Goal: Transaction & Acquisition: Book appointment/travel/reservation

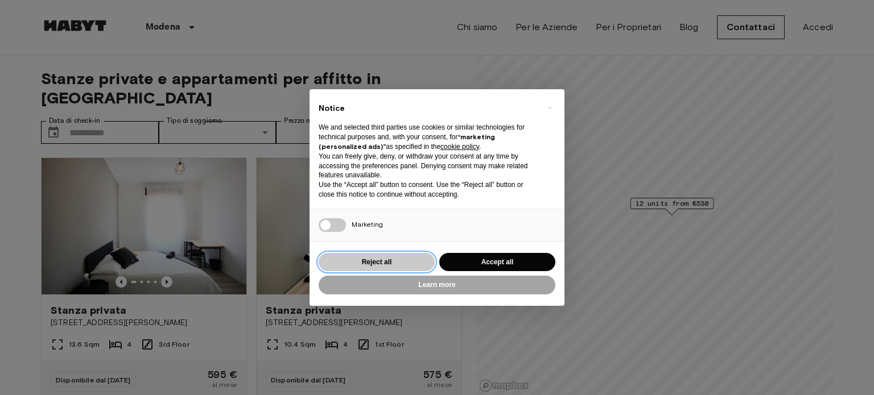
click at [397, 260] on button "Reject all" at bounding box center [377, 262] width 116 height 19
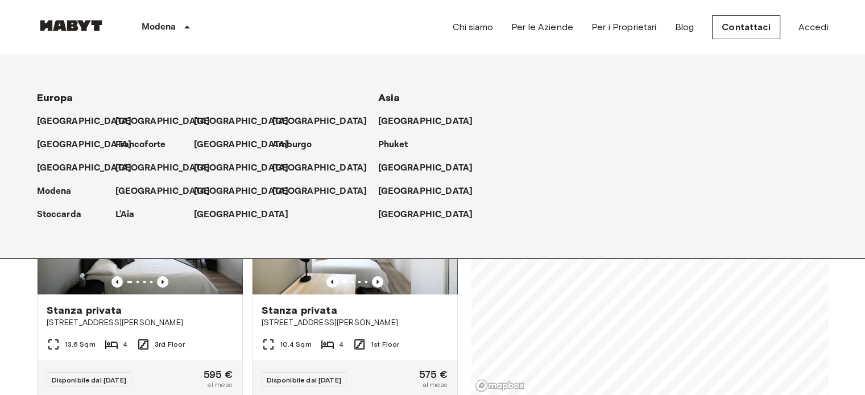
click at [164, 25] on p "Modena" at bounding box center [159, 27] width 35 height 14
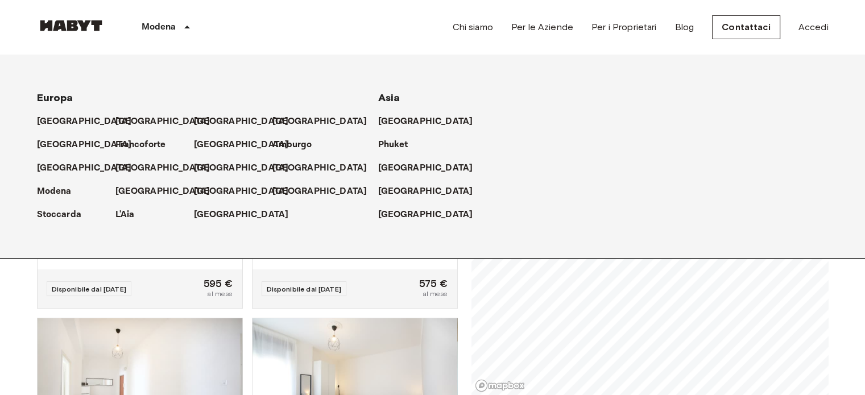
scroll to position [114, 0]
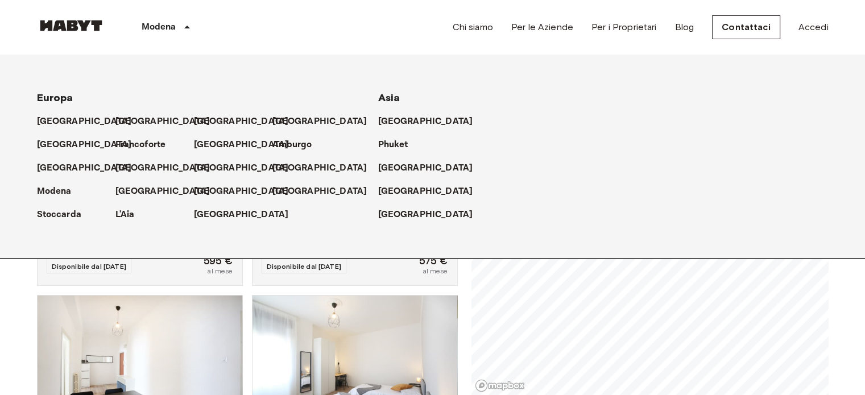
click at [181, 29] on icon at bounding box center [187, 27] width 14 height 14
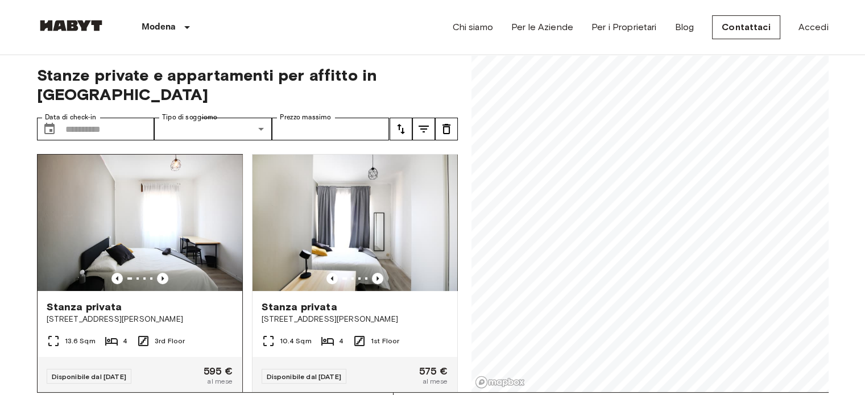
scroll to position [0, 0]
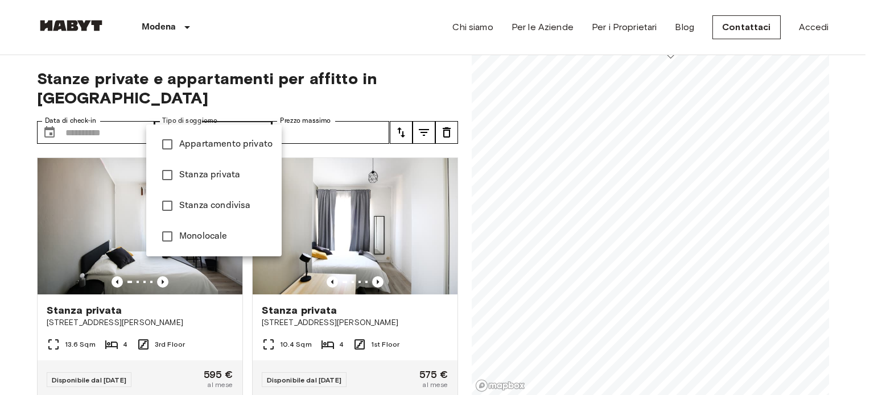
type input "******"
type input "**********"
click at [75, 109] on div at bounding box center [437, 197] width 874 height 395
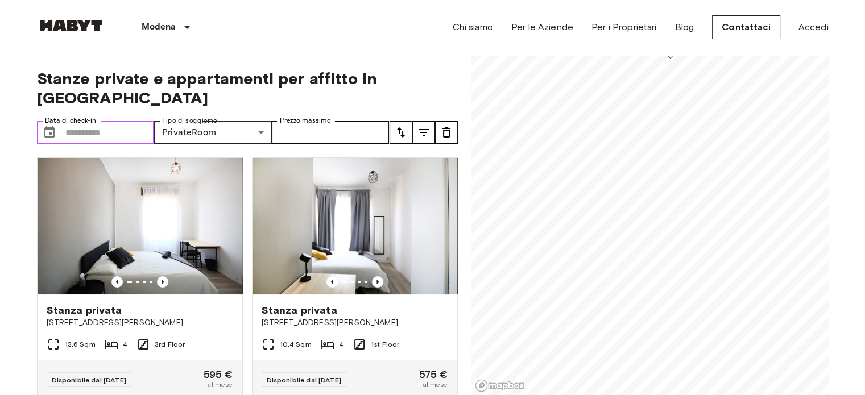
click at [85, 121] on input "Data di check-in" at bounding box center [109, 132] width 89 height 23
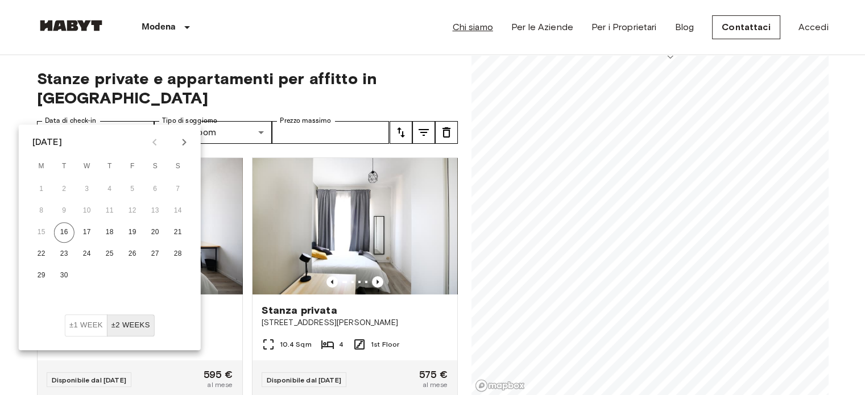
click at [488, 29] on link "Chi siamo" at bounding box center [472, 27] width 40 height 14
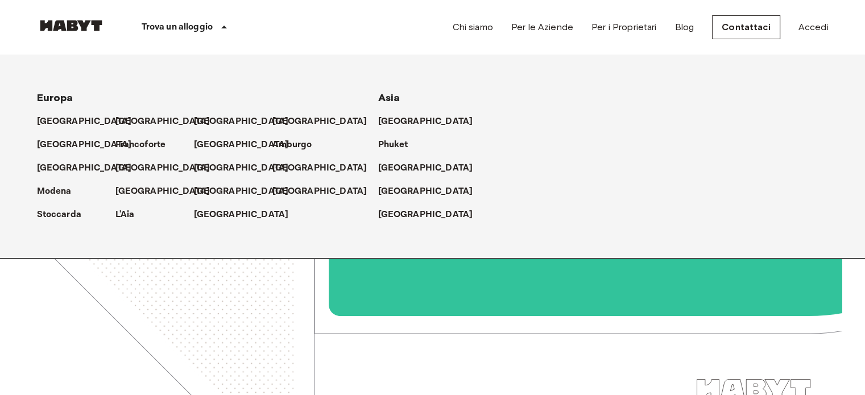
click at [188, 27] on p "Trova un alloggio" at bounding box center [178, 27] width 72 height 14
click at [52, 196] on p "Modena" at bounding box center [56, 192] width 35 height 14
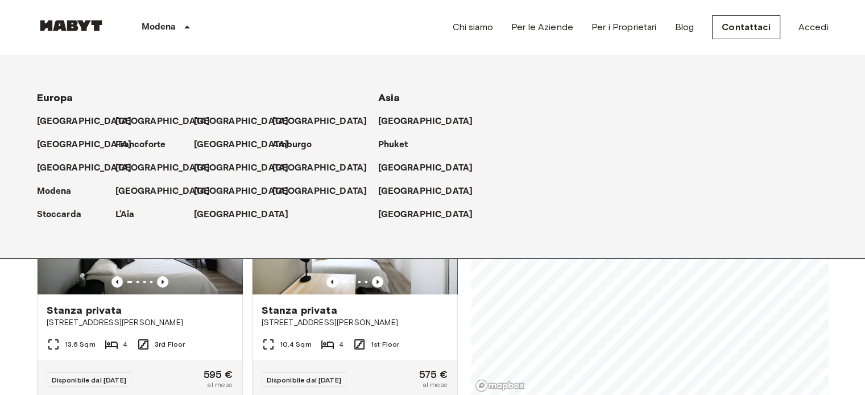
click at [166, 31] on p "Modena" at bounding box center [159, 27] width 35 height 14
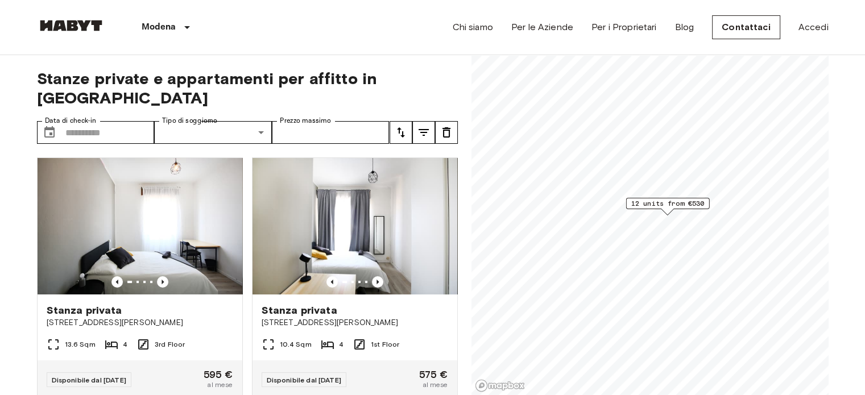
click at [666, 204] on span "12 units from €530" at bounding box center [667, 204] width 73 height 10
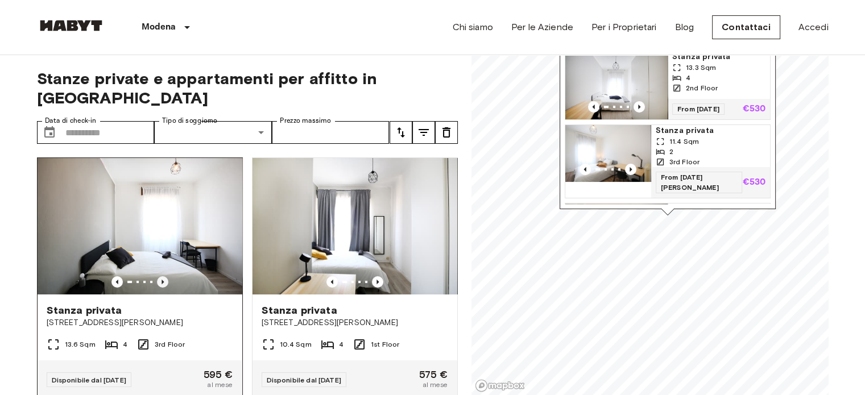
click at [157, 276] on icon "Previous image" at bounding box center [162, 281] width 11 height 11
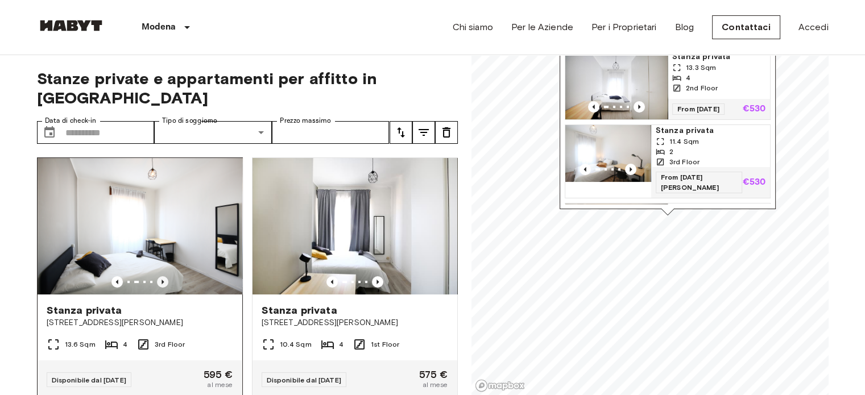
click at [162, 280] on icon "Previous image" at bounding box center [163, 282] width 2 height 5
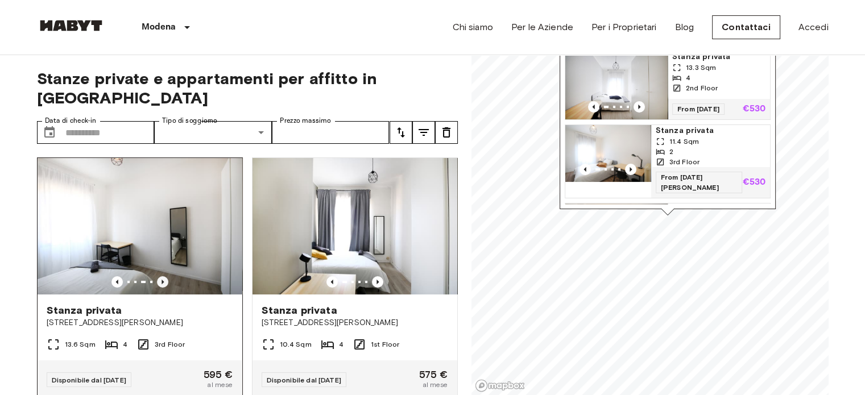
click at [162, 280] on icon "Previous image" at bounding box center [163, 282] width 2 height 5
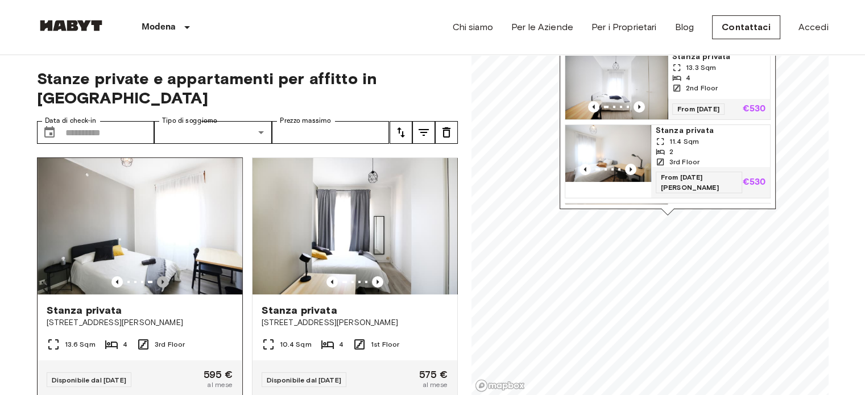
click at [158, 276] on icon "Previous image" at bounding box center [162, 281] width 11 height 11
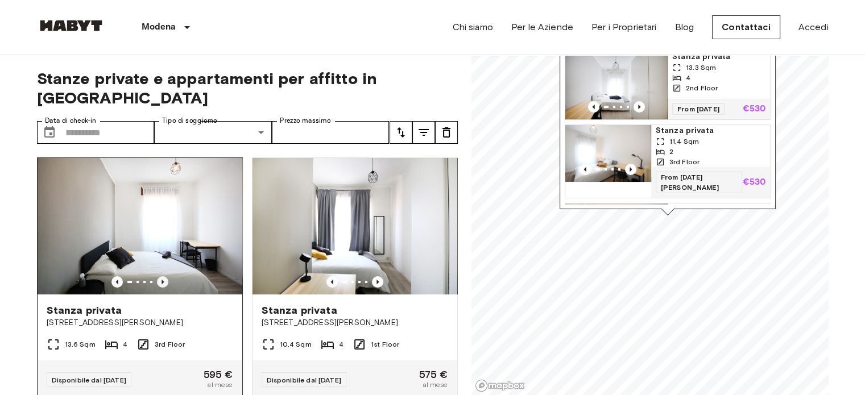
click at [158, 276] on icon "Previous image" at bounding box center [162, 281] width 11 height 11
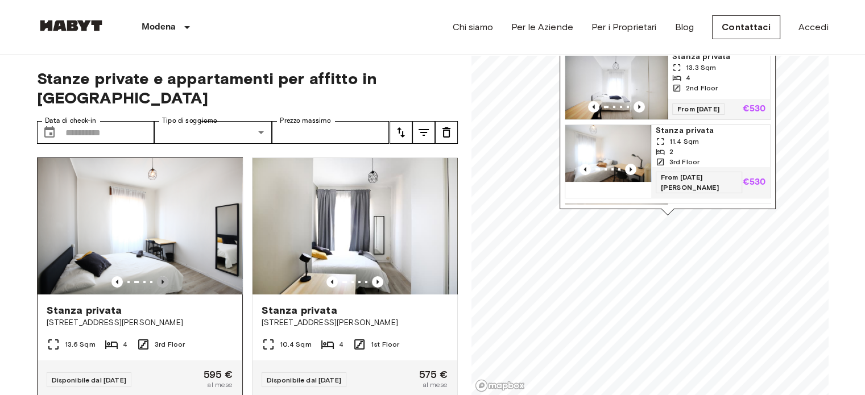
click at [158, 276] on icon "Previous image" at bounding box center [162, 281] width 11 height 11
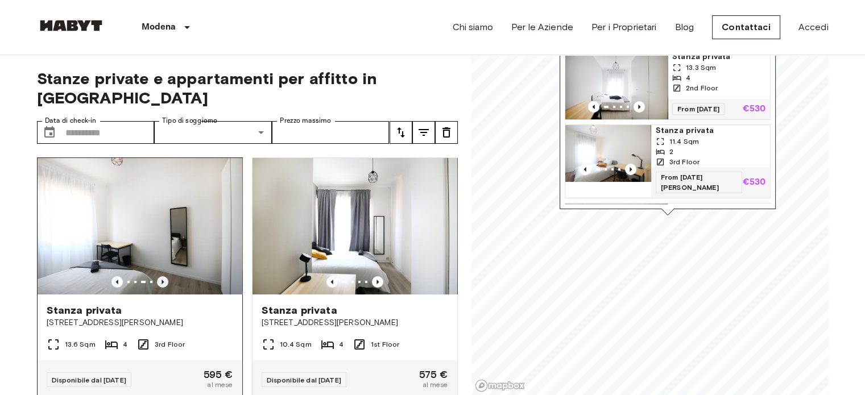
click at [158, 276] on icon "Previous image" at bounding box center [162, 281] width 11 height 11
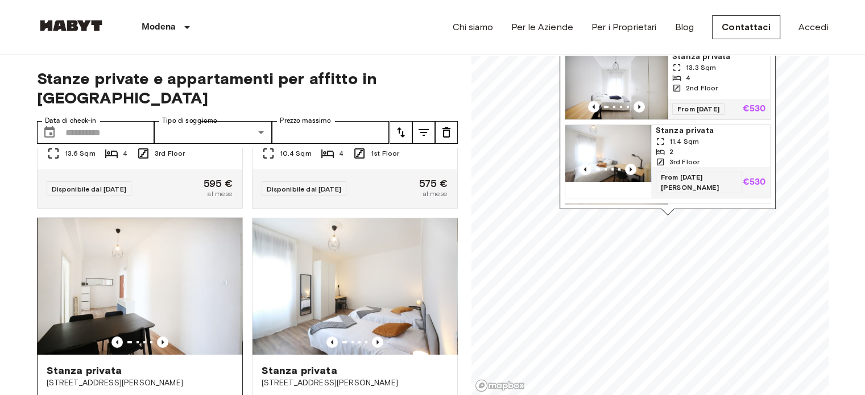
scroll to position [284, 0]
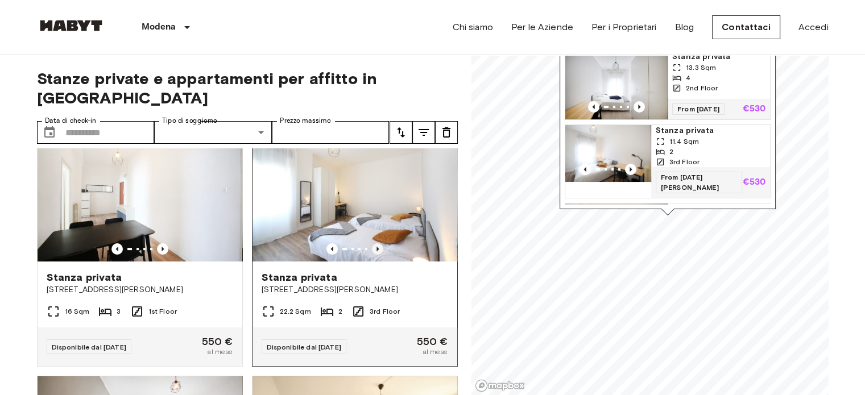
click at [373, 243] on icon "Previous image" at bounding box center [377, 248] width 11 height 11
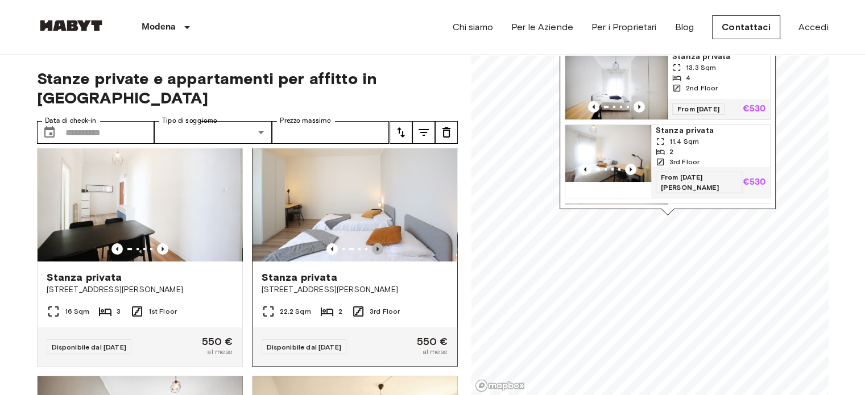
click at [373, 243] on icon "Previous image" at bounding box center [377, 248] width 11 height 11
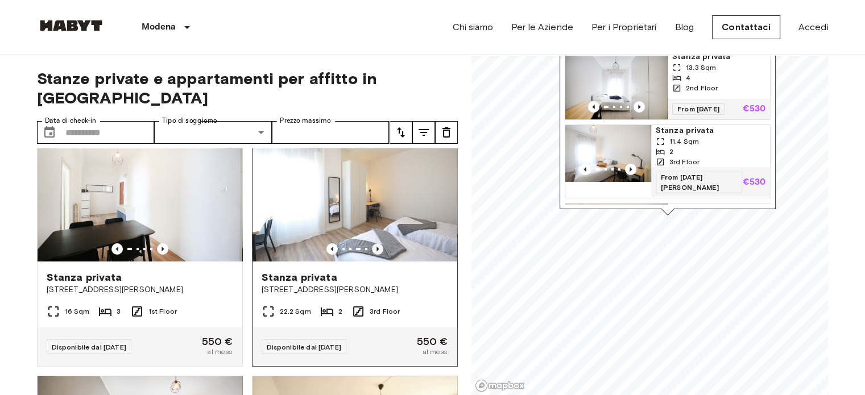
click at [373, 243] on icon "Previous image" at bounding box center [377, 248] width 11 height 11
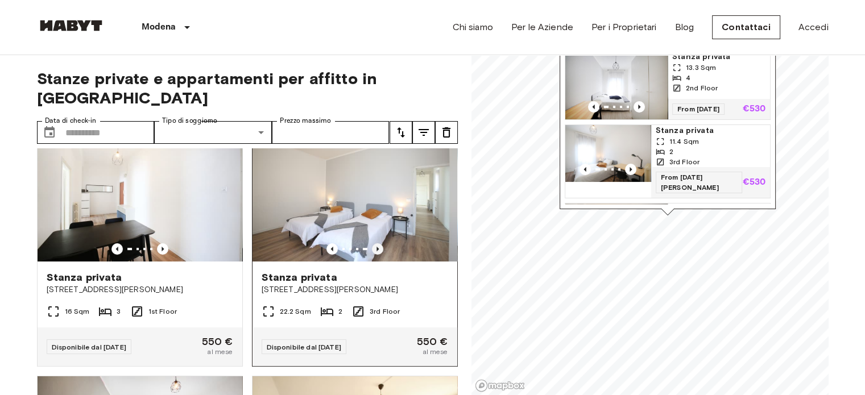
click at [373, 243] on icon "Previous image" at bounding box center [377, 248] width 11 height 11
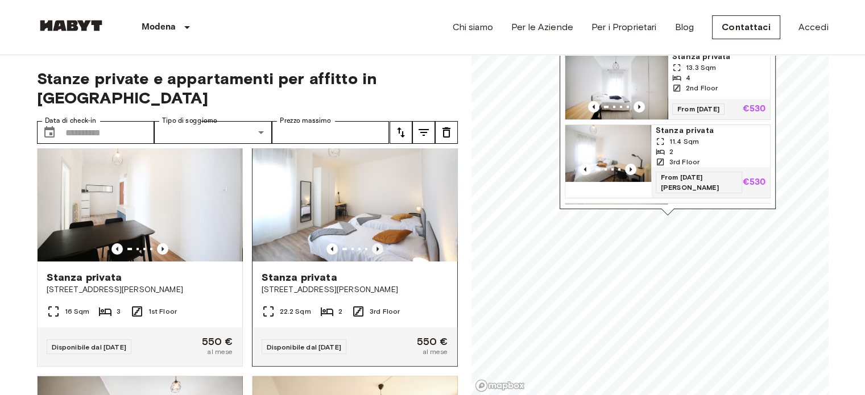
click at [373, 243] on icon "Previous image" at bounding box center [377, 248] width 11 height 11
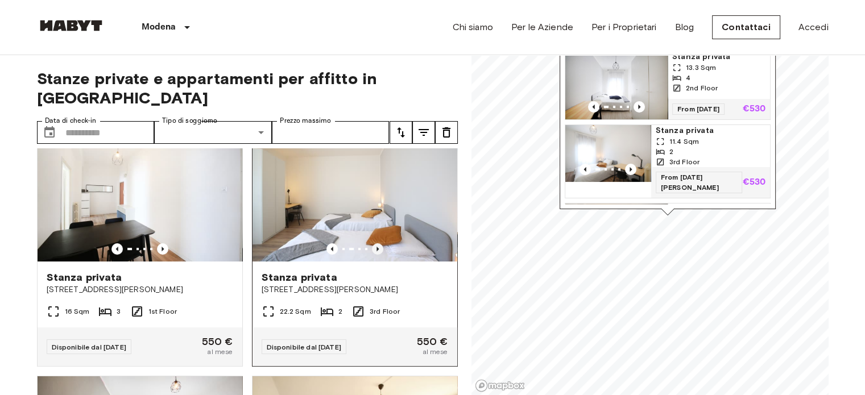
click at [373, 243] on icon "Previous image" at bounding box center [377, 248] width 11 height 11
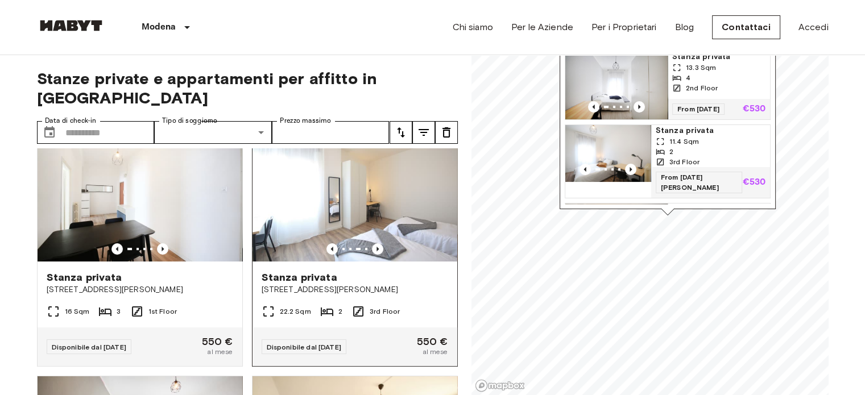
click at [358, 179] on img at bounding box center [355, 193] width 205 height 137
click at [162, 247] on icon "Previous image" at bounding box center [163, 249] width 2 height 5
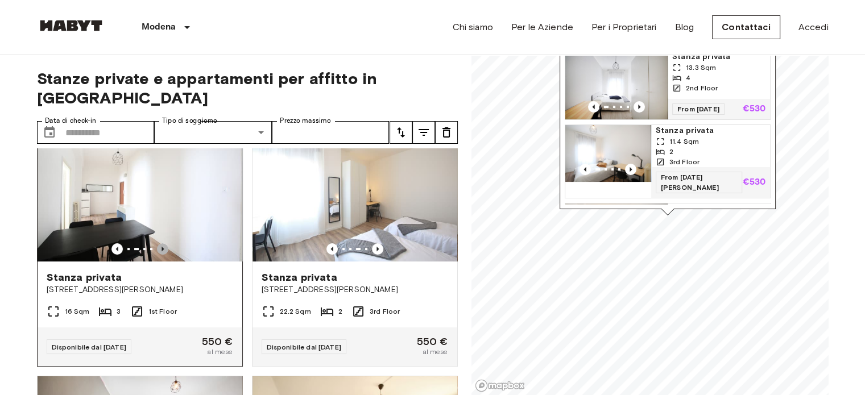
click at [162, 247] on icon "Previous image" at bounding box center [163, 249] width 2 height 5
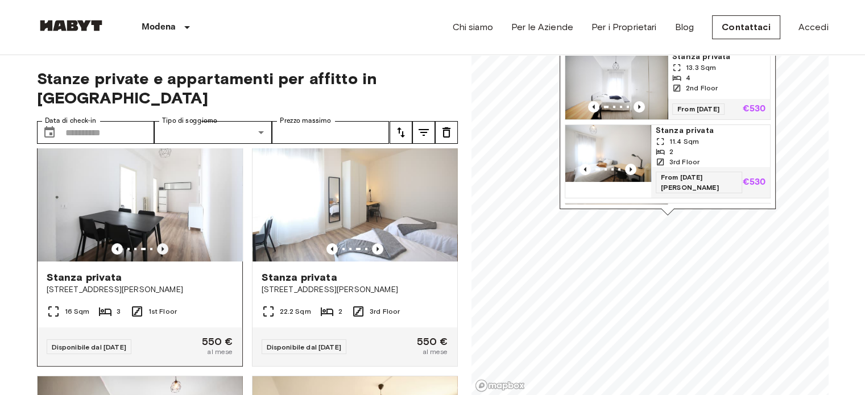
click at [162, 247] on icon "Previous image" at bounding box center [163, 249] width 2 height 5
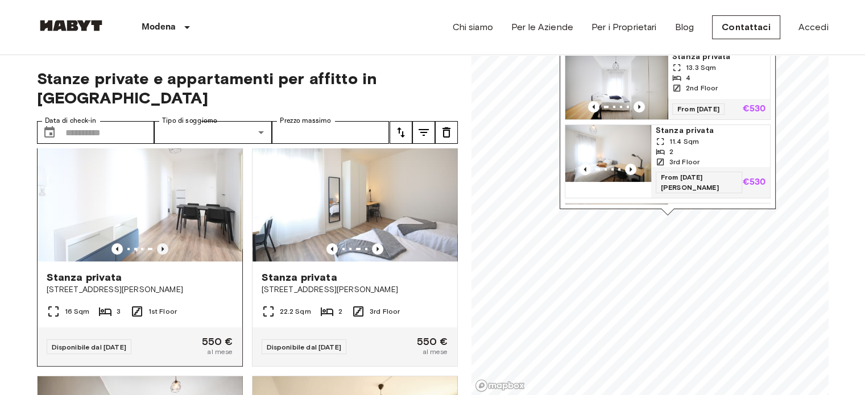
click at [162, 247] on icon "Previous image" at bounding box center [163, 249] width 2 height 5
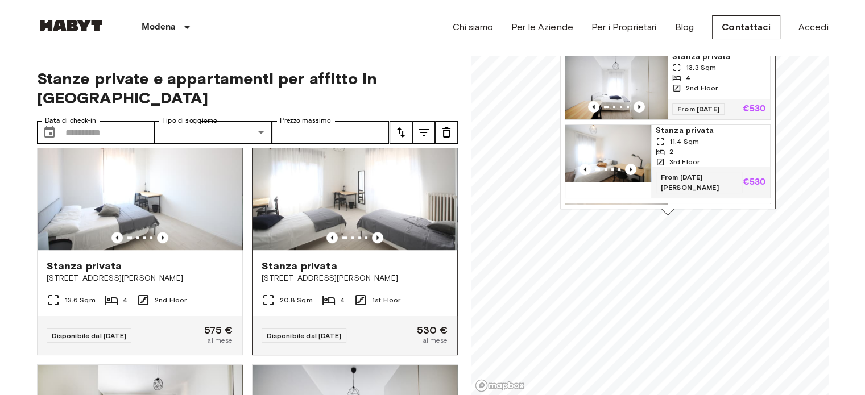
scroll to position [796, 0]
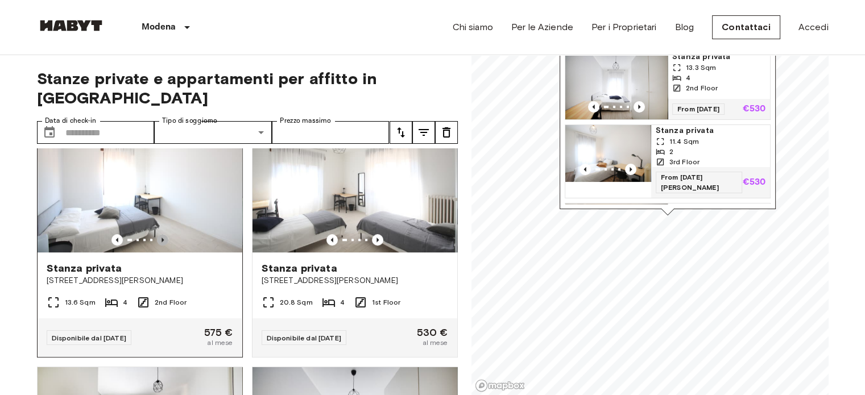
click at [161, 234] on icon "Previous image" at bounding box center [162, 239] width 11 height 11
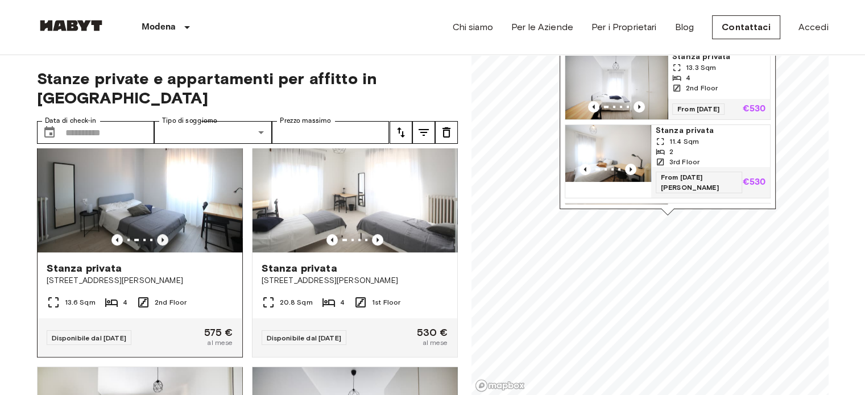
click at [161, 234] on icon "Previous image" at bounding box center [162, 239] width 11 height 11
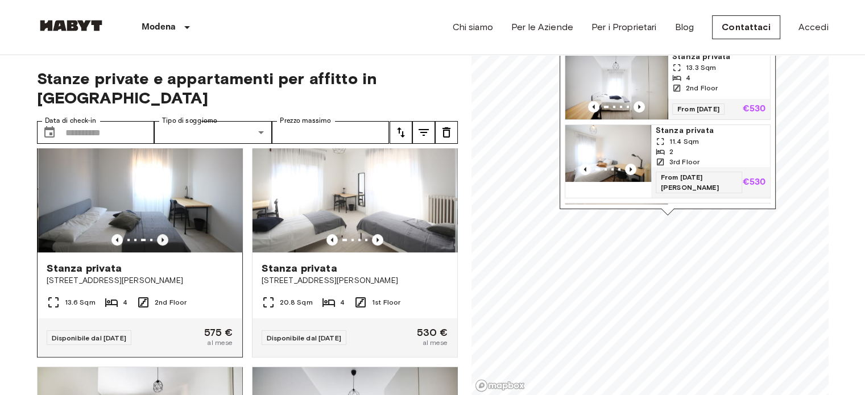
click at [161, 234] on icon "Previous image" at bounding box center [162, 239] width 11 height 11
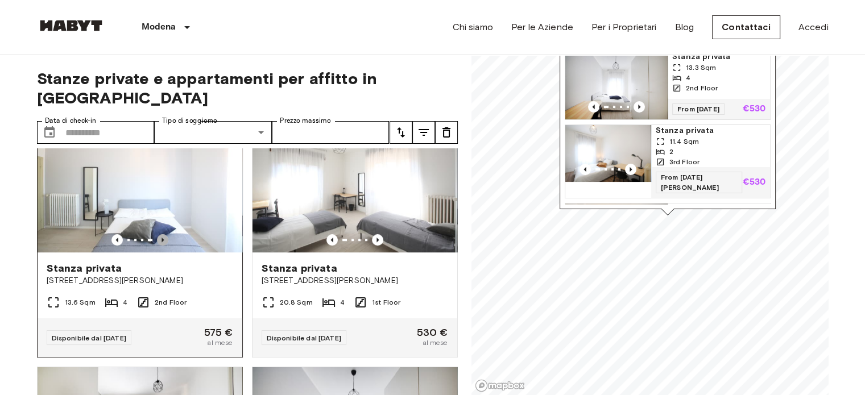
click at [162, 235] on icon "Previous image" at bounding box center [162, 239] width 11 height 11
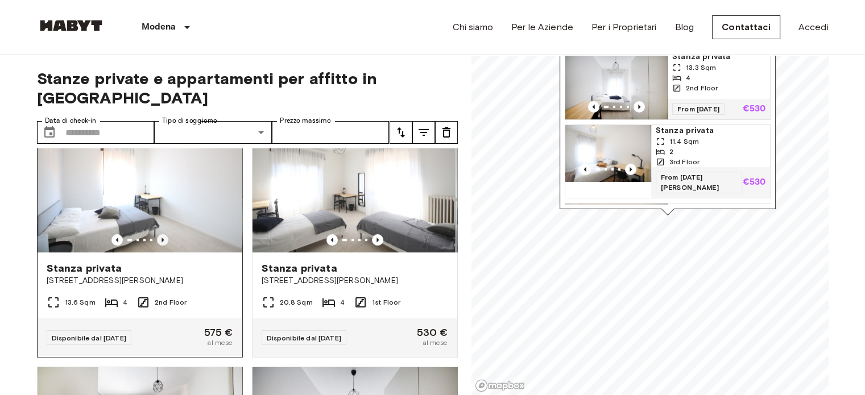
click at [162, 235] on icon "Previous image" at bounding box center [162, 239] width 11 height 11
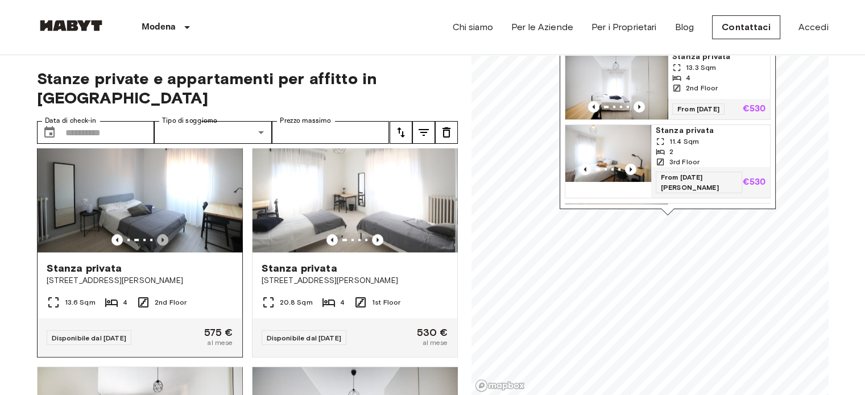
click at [162, 235] on icon "Previous image" at bounding box center [162, 239] width 11 height 11
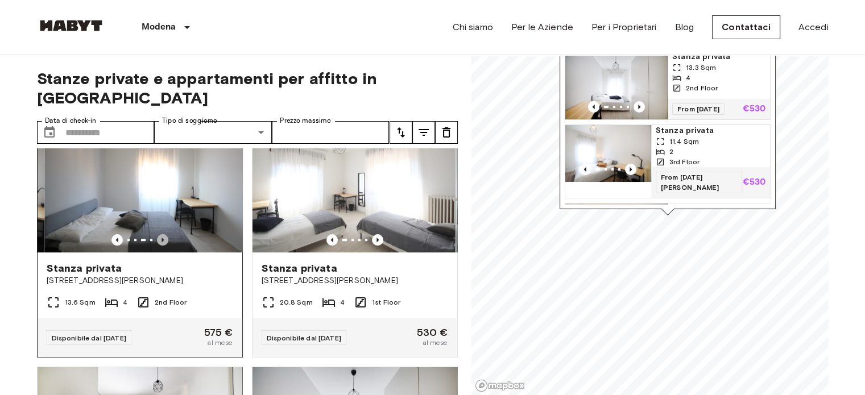
click at [162, 235] on icon "Previous image" at bounding box center [162, 239] width 11 height 11
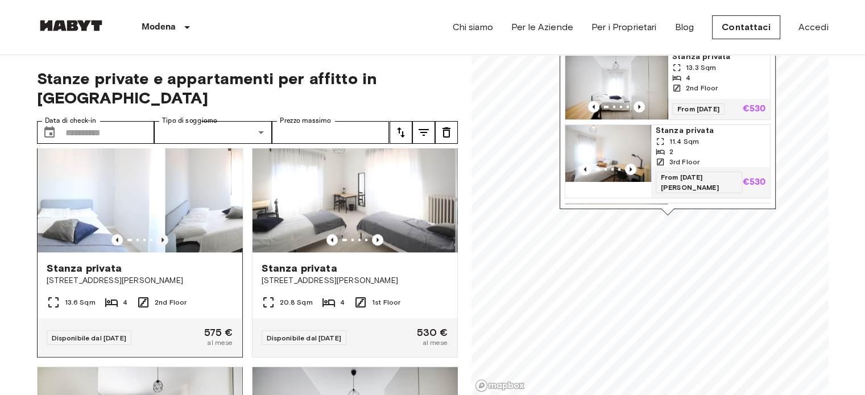
click at [162, 235] on icon "Previous image" at bounding box center [162, 239] width 11 height 11
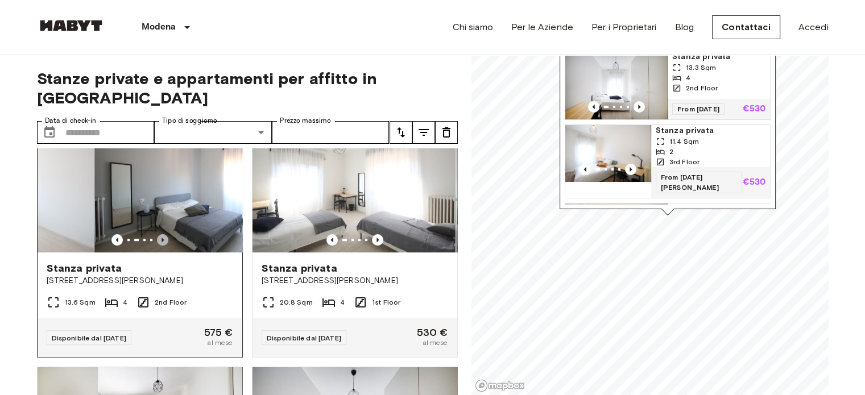
click at [162, 235] on icon "Previous image" at bounding box center [162, 239] width 11 height 11
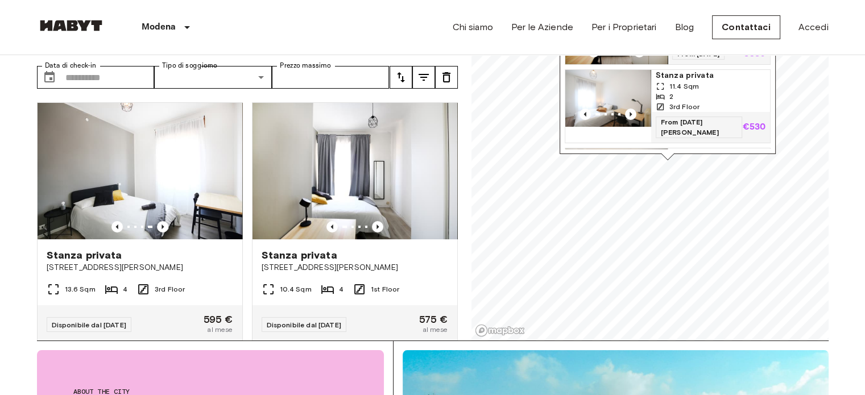
scroll to position [57, 0]
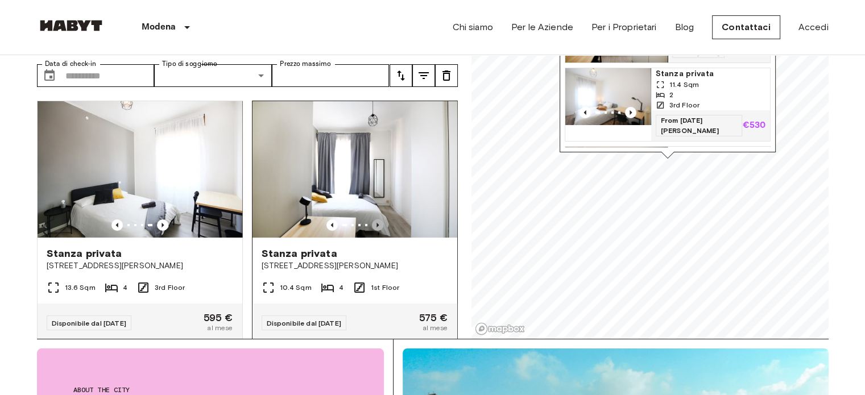
click at [372, 220] on icon "Previous image" at bounding box center [377, 225] width 11 height 11
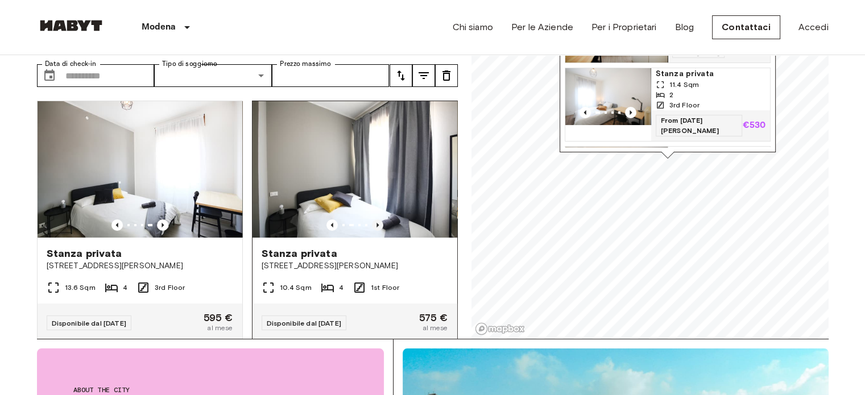
click at [372, 220] on icon "Previous image" at bounding box center [377, 225] width 11 height 11
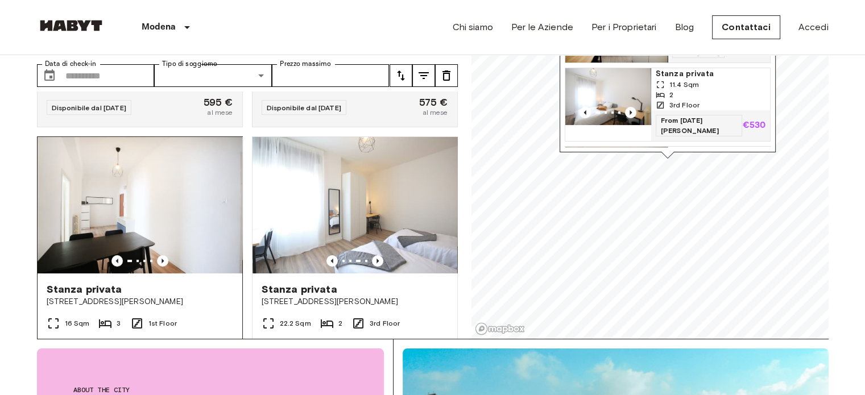
scroll to position [228, 0]
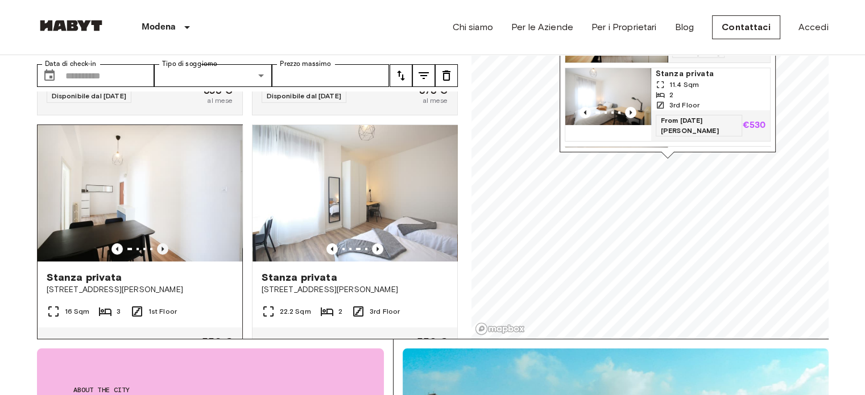
click at [165, 243] on icon "Previous image" at bounding box center [162, 248] width 11 height 11
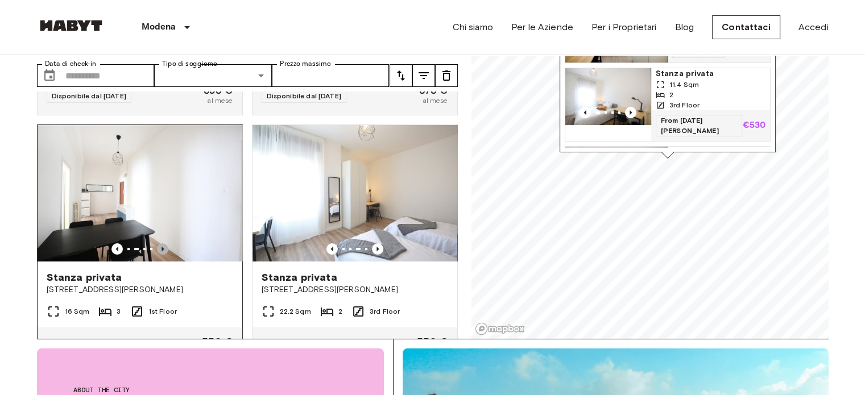
click at [162, 247] on icon "Previous image" at bounding box center [163, 249] width 2 height 5
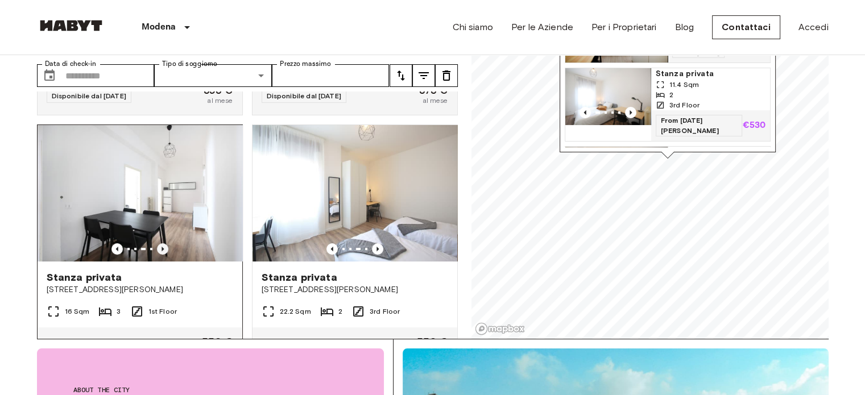
click at [162, 247] on icon "Previous image" at bounding box center [163, 249] width 2 height 5
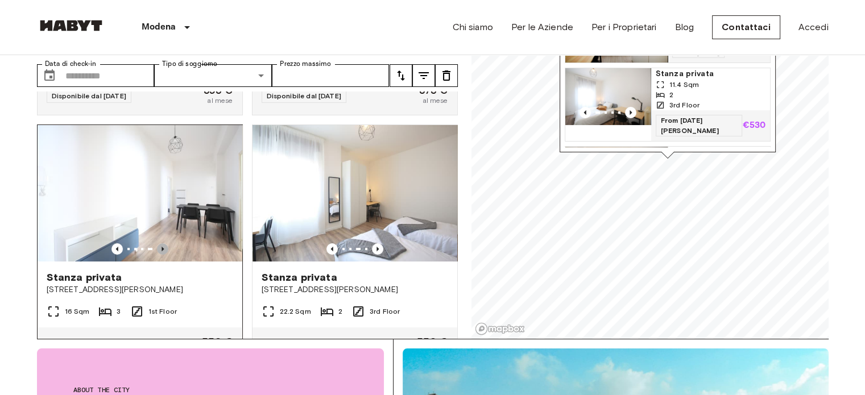
click at [162, 247] on icon "Previous image" at bounding box center [163, 249] width 2 height 5
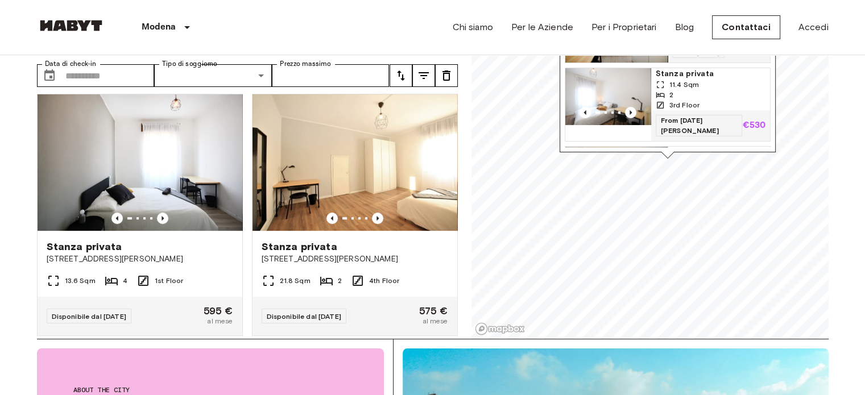
scroll to position [512, 0]
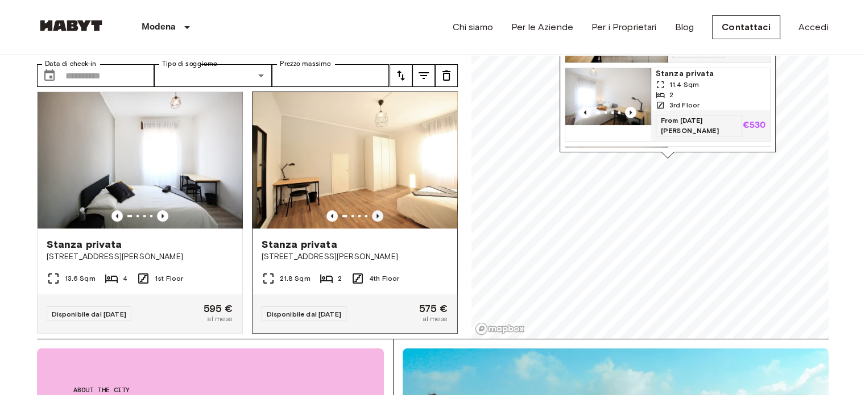
click at [375, 210] on icon "Previous image" at bounding box center [377, 215] width 11 height 11
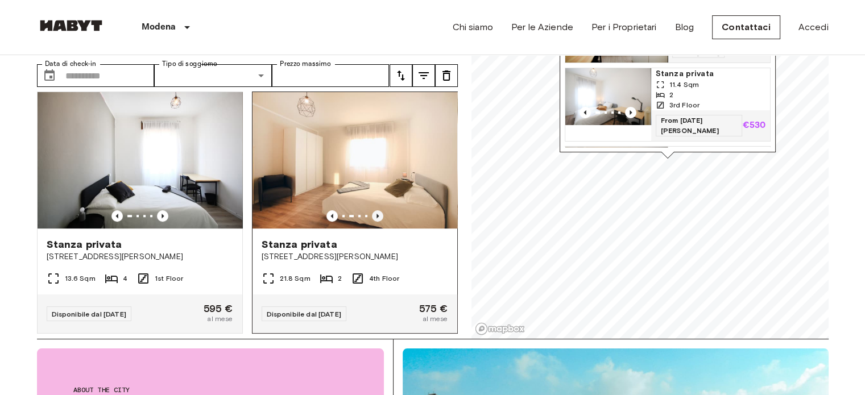
click at [375, 210] on icon "Previous image" at bounding box center [377, 215] width 11 height 11
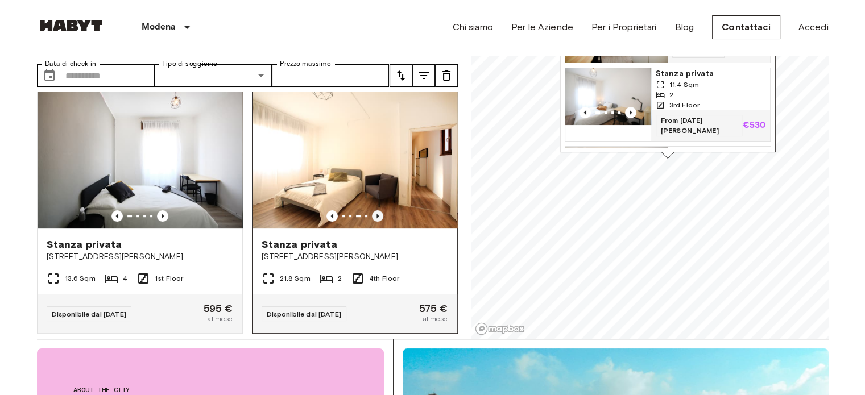
click at [375, 210] on icon "Previous image" at bounding box center [377, 215] width 11 height 11
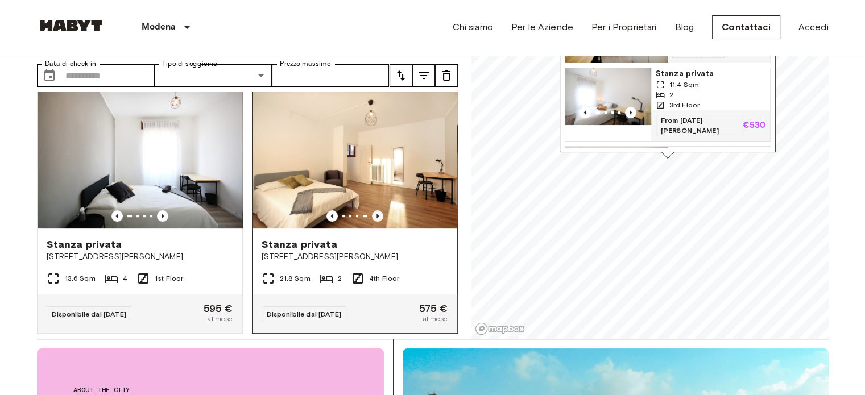
click at [375, 210] on icon "Previous image" at bounding box center [377, 215] width 11 height 11
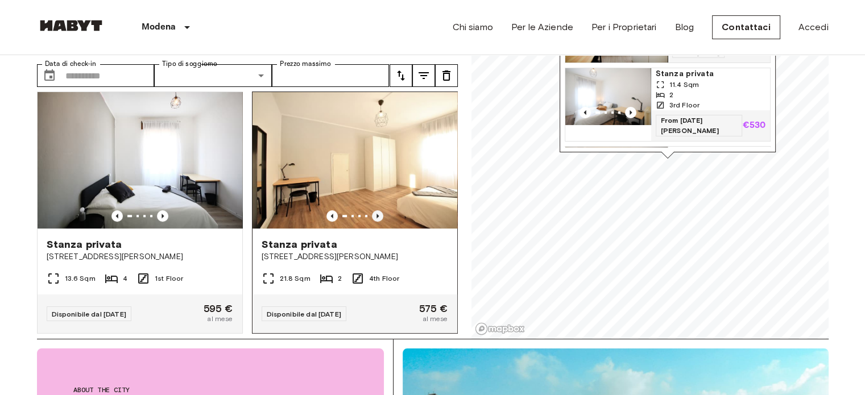
click at [375, 210] on icon "Previous image" at bounding box center [377, 215] width 11 height 11
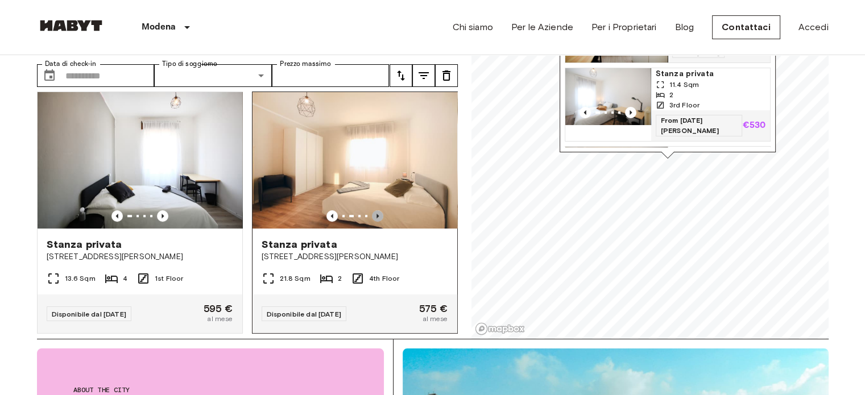
click at [375, 210] on icon "Previous image" at bounding box center [377, 215] width 11 height 11
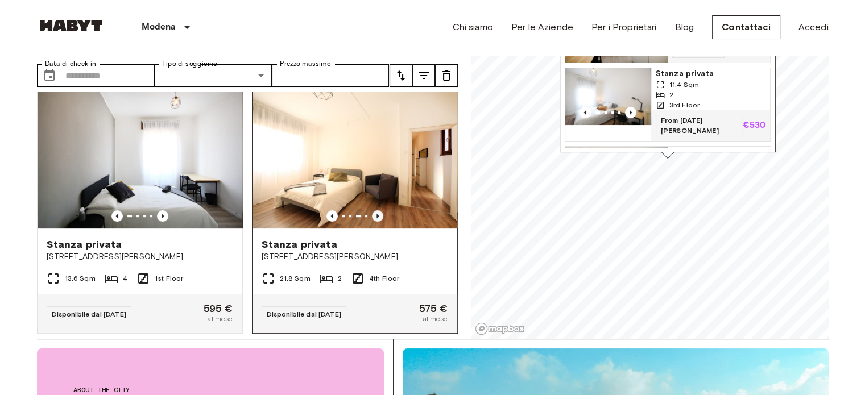
click at [375, 210] on icon "Previous image" at bounding box center [377, 215] width 11 height 11
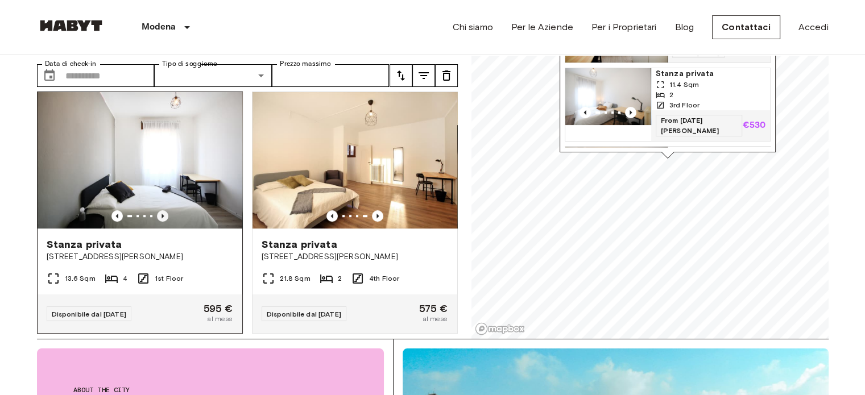
click at [163, 210] on icon "Previous image" at bounding box center [162, 215] width 11 height 11
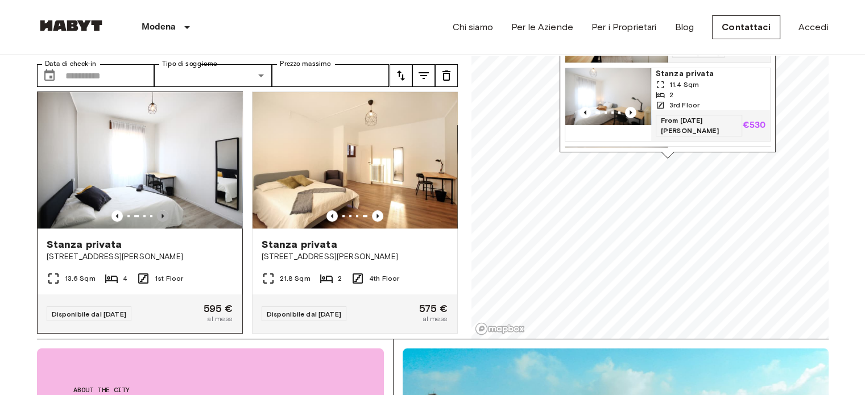
click at [160, 210] on icon "Previous image" at bounding box center [162, 215] width 11 height 11
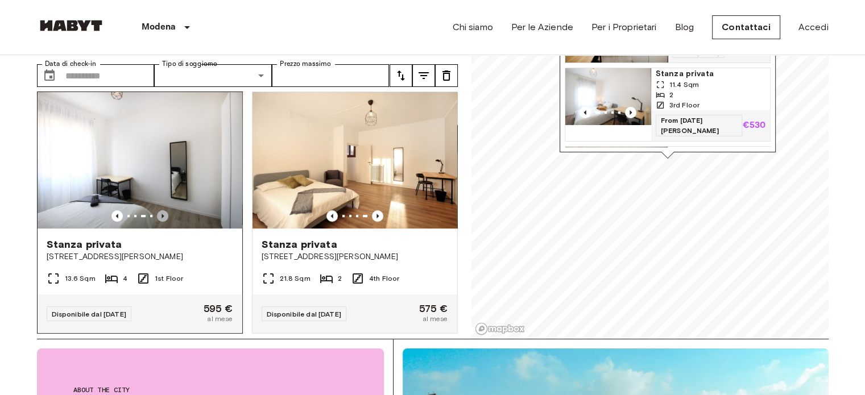
click at [160, 210] on icon "Previous image" at bounding box center [162, 215] width 11 height 11
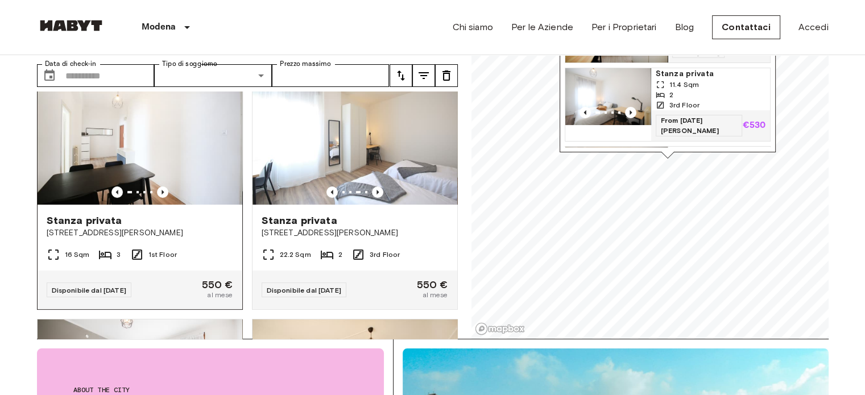
scroll to position [0, 0]
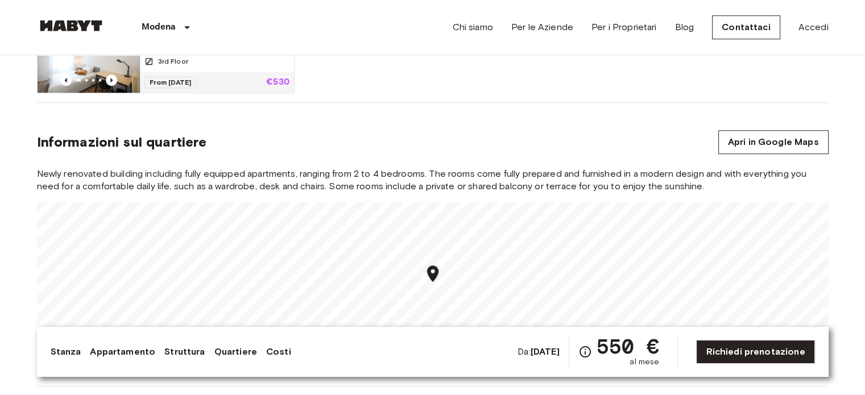
scroll to position [853, 0]
